Goal: Task Accomplishment & Management: Use online tool/utility

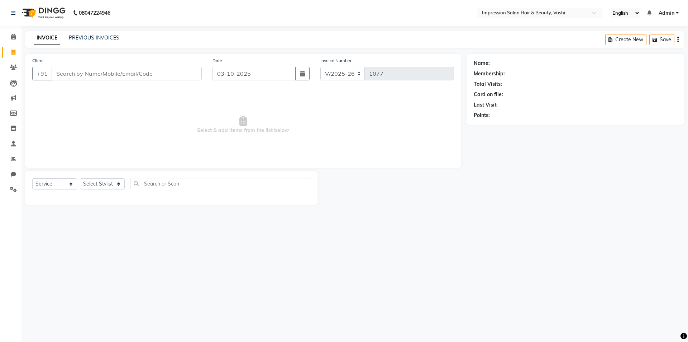
select select "125"
select select "service"
click at [10, 159] on span at bounding box center [13, 159] width 13 height 8
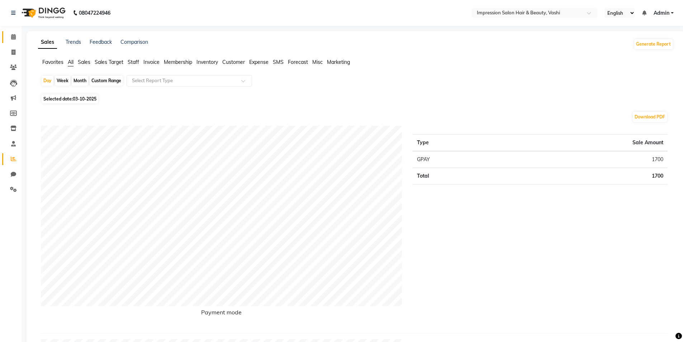
click at [5, 37] on link "Calendar" at bounding box center [10, 37] width 17 height 12
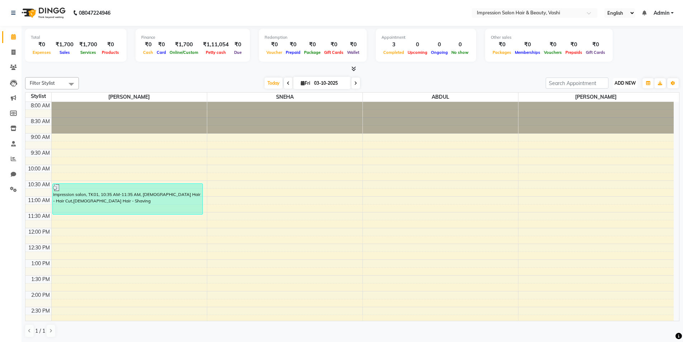
click at [624, 78] on button "ADD NEW Toggle Dropdown" at bounding box center [625, 83] width 25 height 10
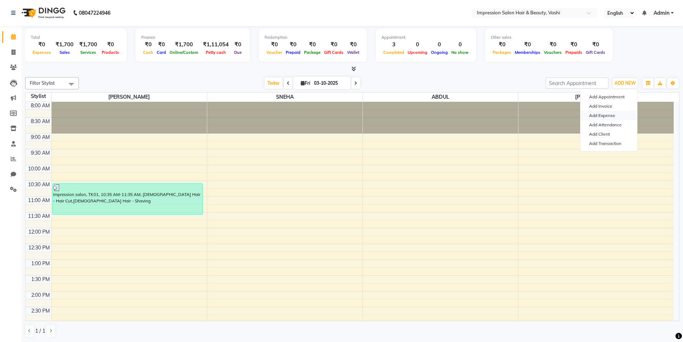
click at [603, 112] on link "Add Expense" at bounding box center [608, 115] width 57 height 9
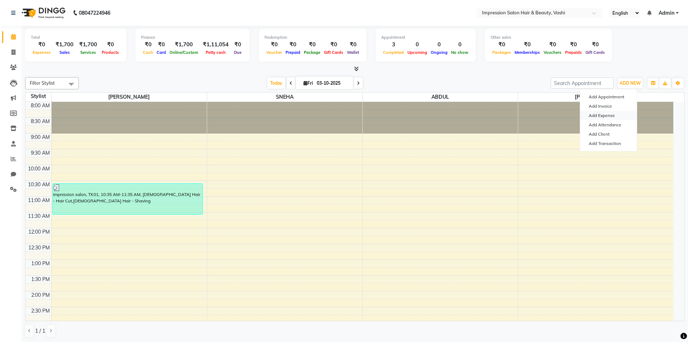
select select "1"
select select "2422"
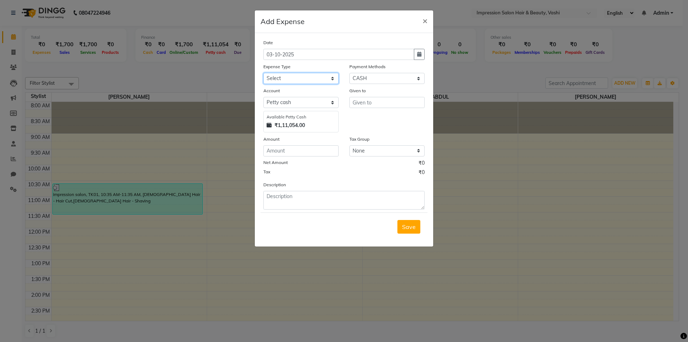
click at [299, 79] on select "Select Advance Salary Bank charges Car maintenance Cash transfer to bank Cash t…" at bounding box center [300, 78] width 75 height 11
select select "10"
click at [263, 73] on select "Select Advance Salary Bank charges Car maintenance Cash transfer to bank Cash t…" at bounding box center [300, 78] width 75 height 11
click at [292, 151] on input "number" at bounding box center [300, 150] width 75 height 11
type input "58"
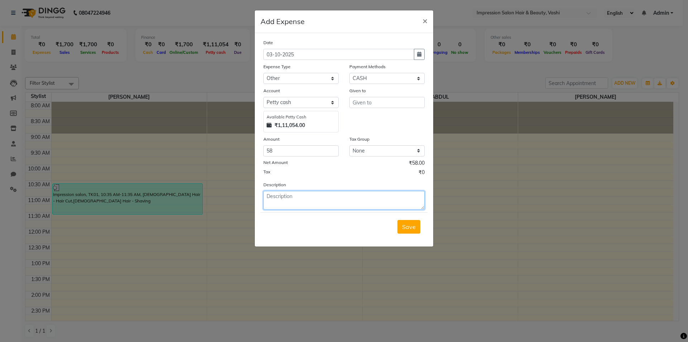
click at [301, 208] on textarea at bounding box center [343, 200] width 161 height 19
type textarea "MILK 2 PACKET"
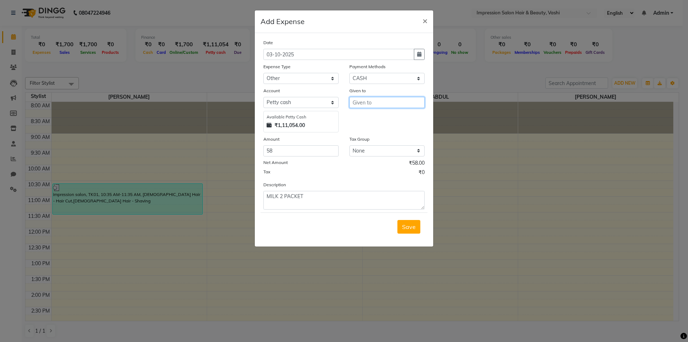
click at [380, 101] on input "text" at bounding box center [386, 102] width 75 height 11
type input "[PERSON_NAME]"
click at [412, 226] on span "Save" at bounding box center [409, 226] width 14 height 7
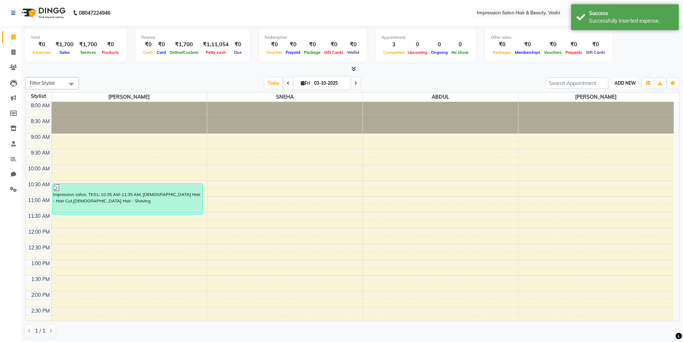
click at [631, 82] on span "ADD NEW" at bounding box center [624, 82] width 21 height 5
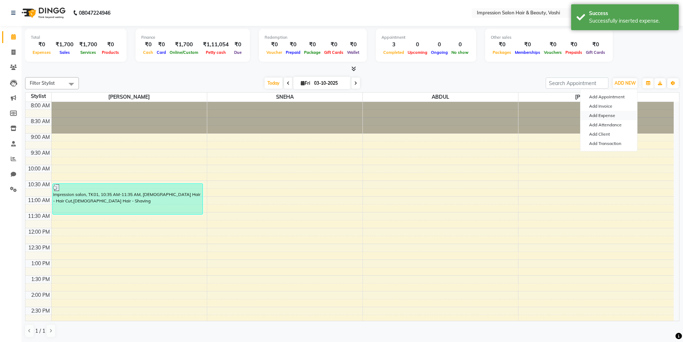
click at [591, 116] on link "Add Expense" at bounding box center [608, 115] width 57 height 9
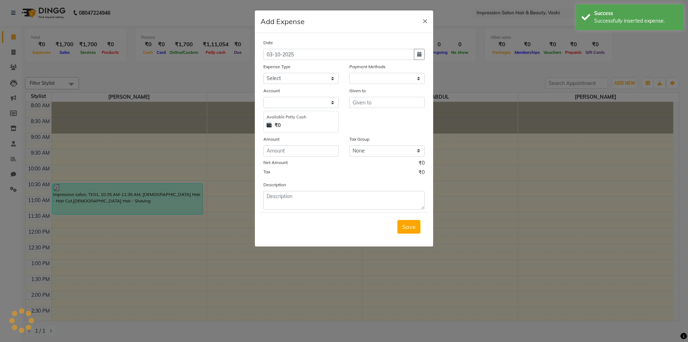
select select "1"
select select "2422"
click at [293, 78] on select "Select Advance Salary Bank charges Car maintenance Cash transfer to bank Cash t…" at bounding box center [300, 78] width 75 height 11
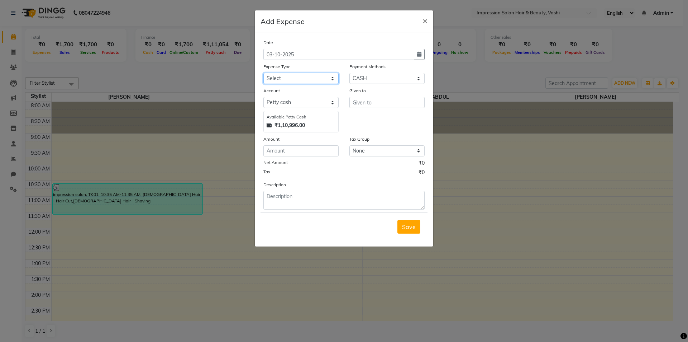
click at [314, 80] on select "Select Advance Salary Bank charges Car maintenance Cash transfer to bank Cash t…" at bounding box center [300, 78] width 75 height 11
select select "10"
click at [263, 73] on select "Select Advance Salary Bank charges Car maintenance Cash transfer to bank Cash t…" at bounding box center [300, 78] width 75 height 11
click at [298, 148] on input "number" at bounding box center [300, 150] width 75 height 11
type input "130"
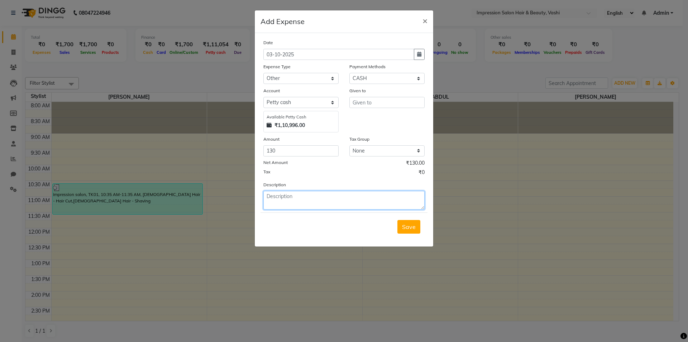
click at [317, 196] on textarea at bounding box center [343, 200] width 161 height 19
type textarea "AUTO SNEHA & [PERSON_NAME]"
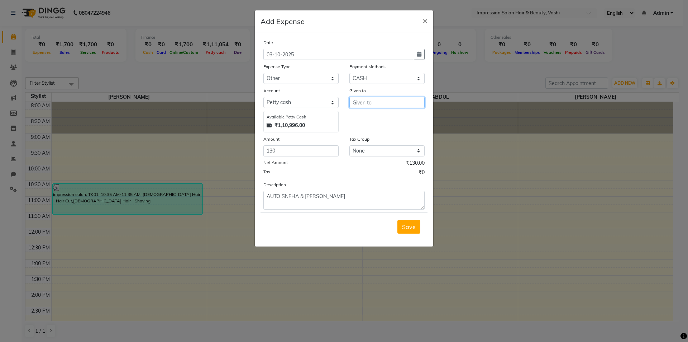
drag, startPoint x: 380, startPoint y: 99, endPoint x: 483, endPoint y: 129, distance: 107.2
click at [387, 104] on input "text" at bounding box center [386, 102] width 75 height 11
type input "[PERSON_NAME]"
click at [408, 225] on span "Save" at bounding box center [409, 226] width 14 height 7
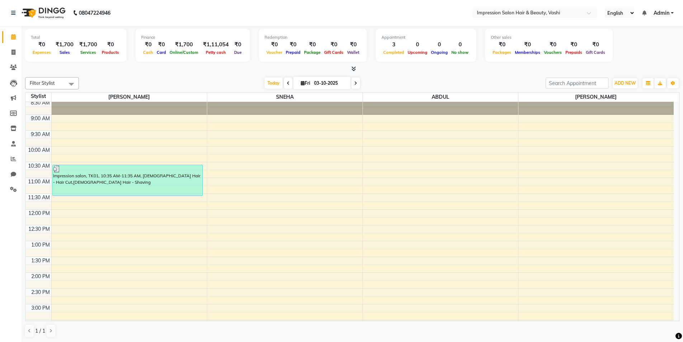
scroll to position [36, 0]
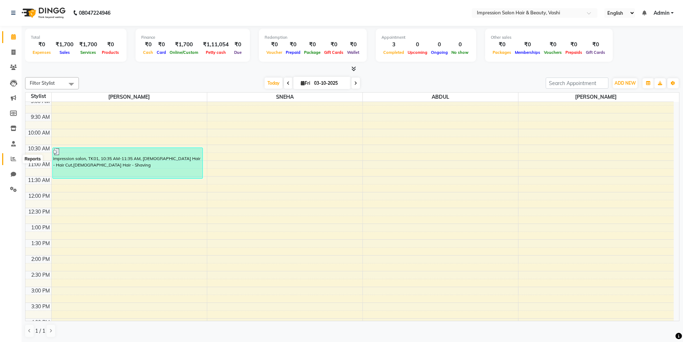
click at [16, 156] on span at bounding box center [13, 159] width 13 height 8
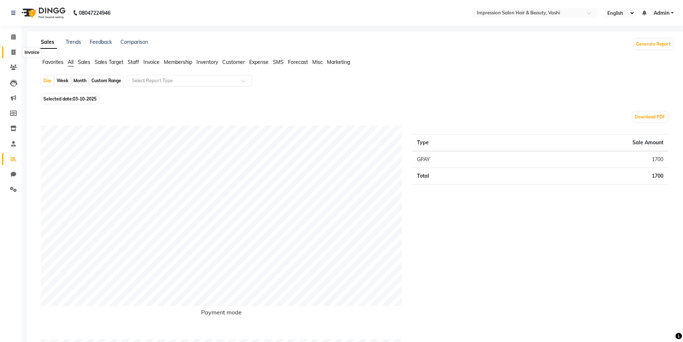
click at [11, 49] on span at bounding box center [13, 52] width 13 height 8
select select "125"
select select "service"
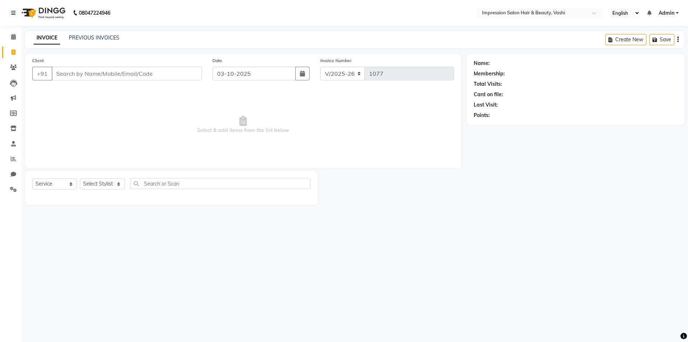
click at [0, 158] on li "Reports" at bounding box center [11, 158] width 22 height 15
click at [8, 159] on span at bounding box center [13, 159] width 13 height 8
